Goal: Navigation & Orientation: Find specific page/section

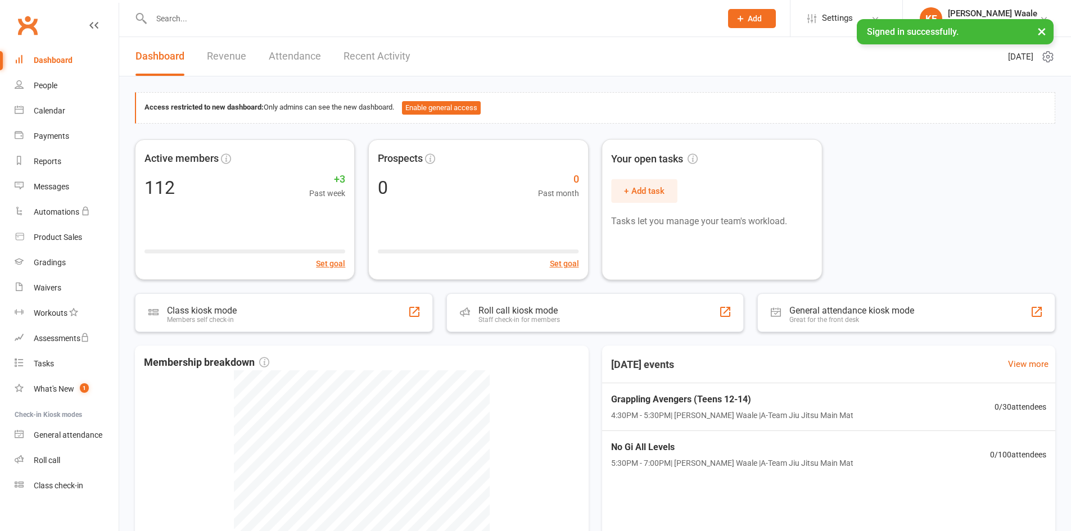
click at [892, 168] on div "Active members 112 +3 Past week Set goal Prospects 0 0 Past month Set goal Your…" at bounding box center [595, 209] width 920 height 140
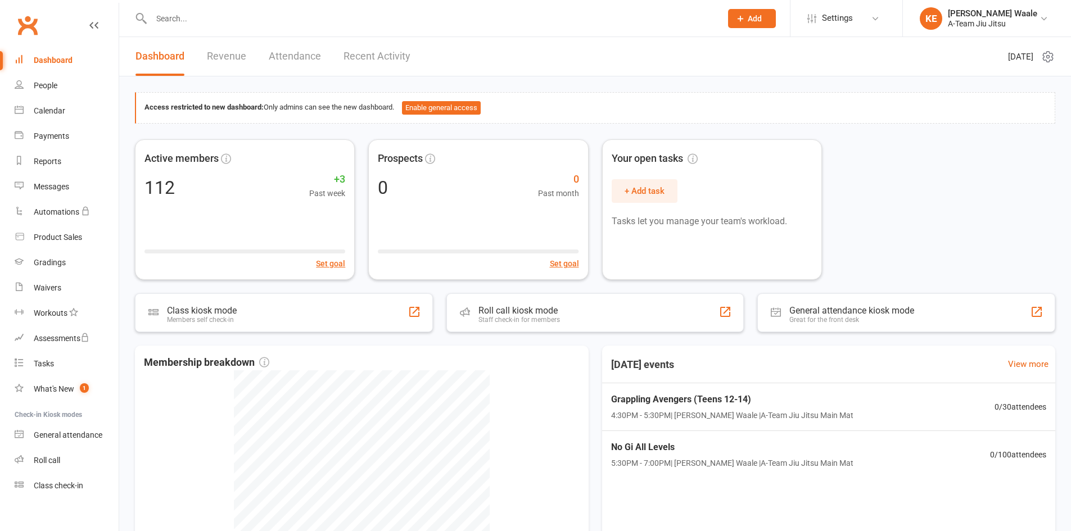
click at [950, 248] on div "Active members 112 +3 Past week Set goal Prospects 0 0 Past month Set goal Your…" at bounding box center [595, 209] width 920 height 140
click at [27, 61] on link "Dashboard" at bounding box center [67, 60] width 104 height 25
click at [30, 79] on link "People" at bounding box center [67, 85] width 104 height 25
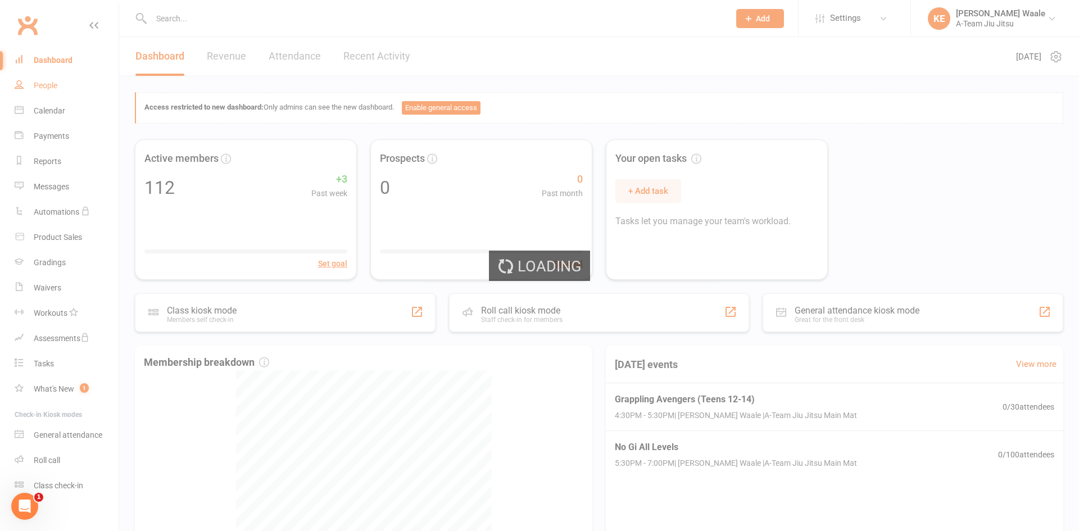
select select "100"
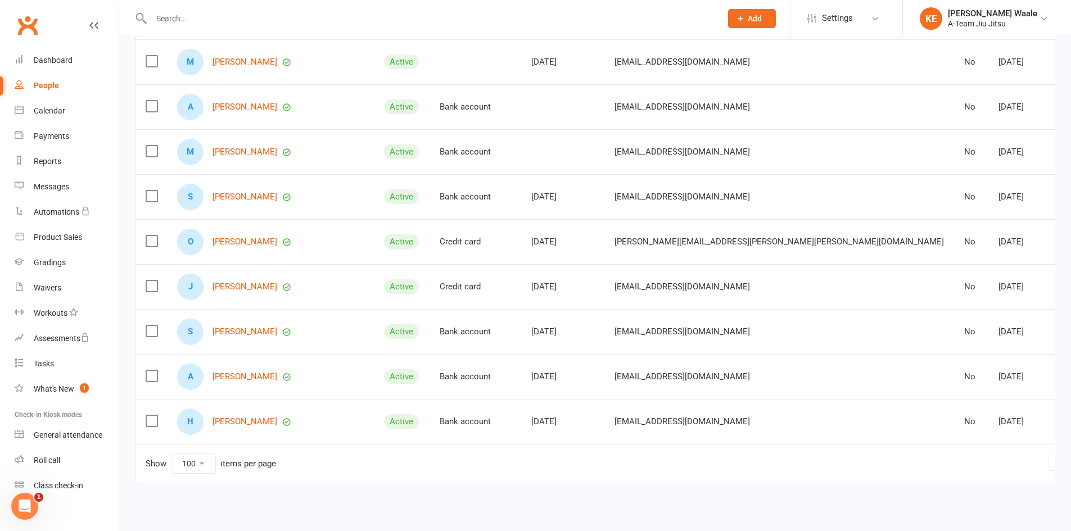
scroll to position [4261, 0]
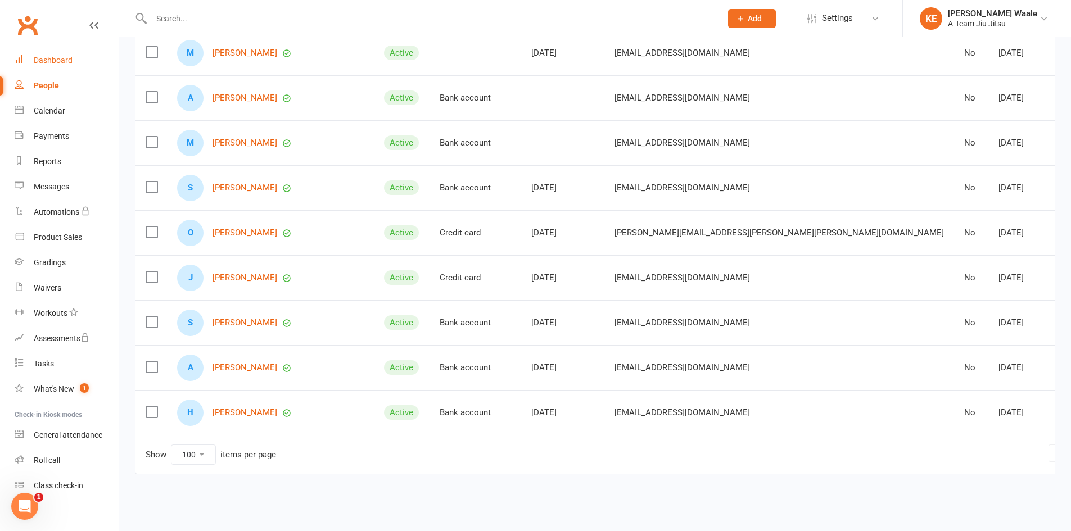
click at [68, 60] on div "Dashboard" at bounding box center [53, 60] width 39 height 9
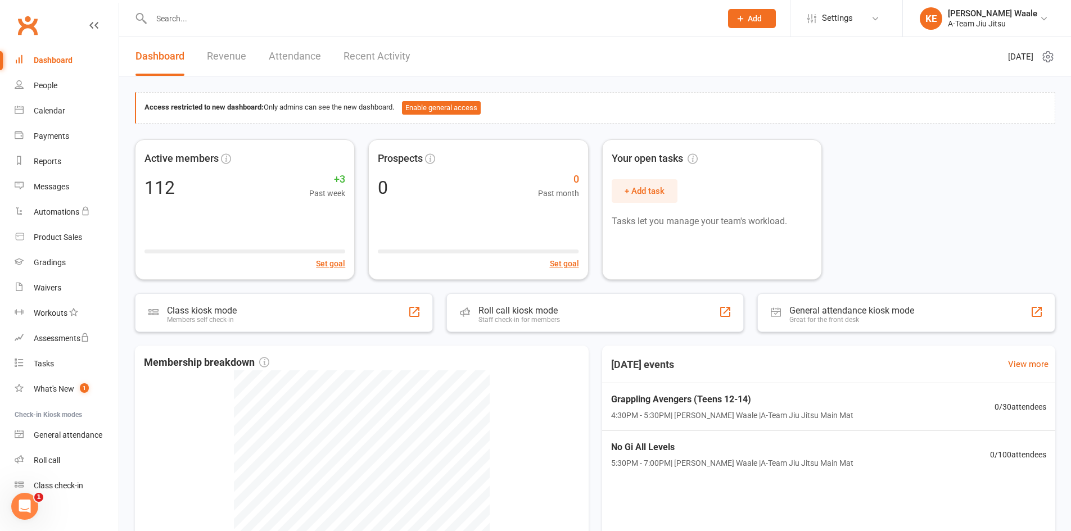
click at [67, 59] on div "Dashboard" at bounding box center [53, 60] width 39 height 9
